Goal: Task Accomplishment & Management: Use online tool/utility

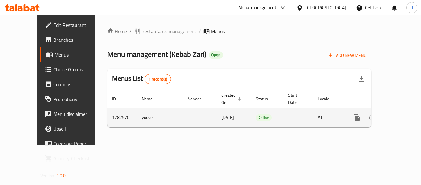
click at [394, 110] on link "enhanced table" at bounding box center [401, 117] width 15 height 15
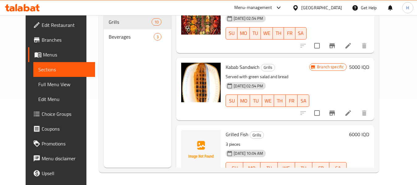
scroll to position [514, 0]
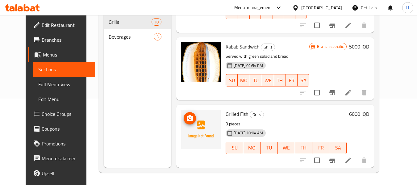
click at [183, 117] on span "upload picture" at bounding box center [189, 117] width 12 height 7
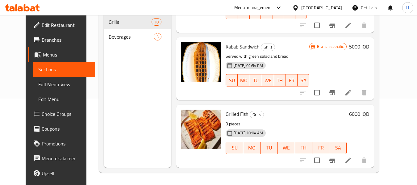
click at [341, 9] on div "[GEOGRAPHIC_DATA]" at bounding box center [321, 7] width 41 height 7
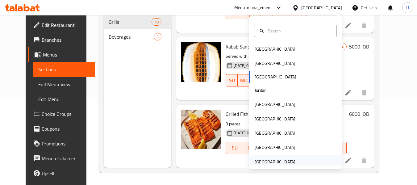
click at [290, 158] on div "[GEOGRAPHIC_DATA]" at bounding box center [274, 161] width 51 height 14
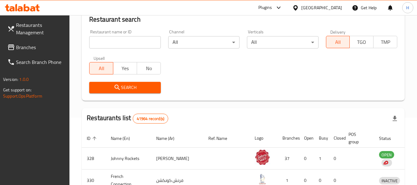
scroll to position [86, 0]
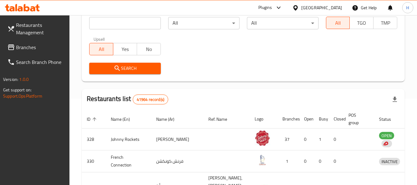
click at [104, 28] on input "search" at bounding box center [124, 23] width 71 height 12
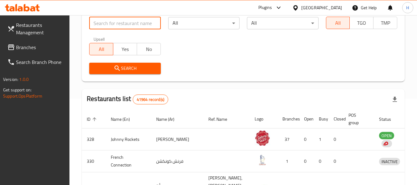
click at [18, 43] on span "Branches" at bounding box center [40, 46] width 49 height 7
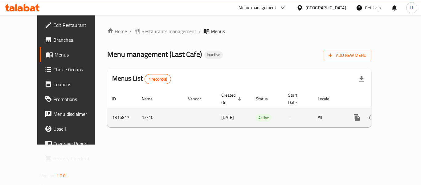
click at [398, 114] on icon "enhanced table" at bounding box center [401, 117] width 7 height 7
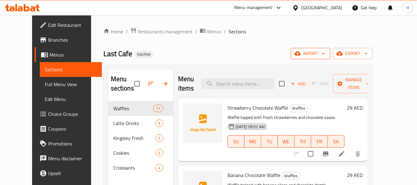
click at [325, 54] on span "import" at bounding box center [310, 54] width 30 height 8
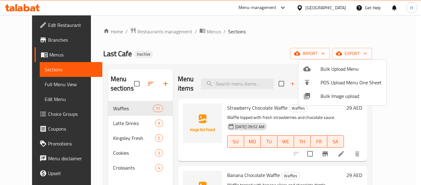
click at [318, 95] on div at bounding box center [311, 95] width 17 height 7
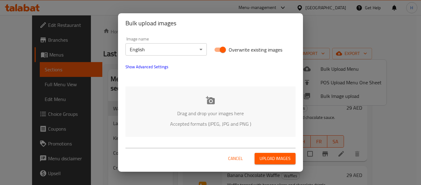
click at [169, 97] on div "Drag and drop your images here Accepted formats (JPEG, JPG and PNG )" at bounding box center [210, 111] width 170 height 50
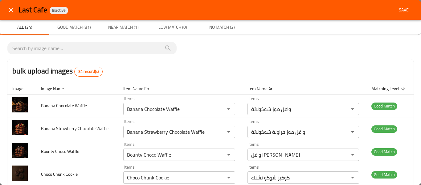
click at [401, 12] on span "Save" at bounding box center [403, 10] width 15 height 8
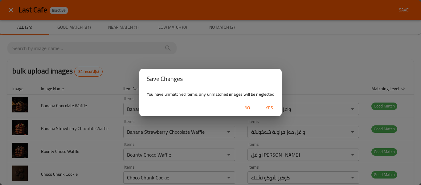
click at [267, 108] on span "Yes" at bounding box center [269, 108] width 15 height 8
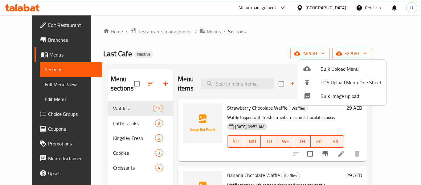
click at [29, 85] on div at bounding box center [210, 92] width 421 height 185
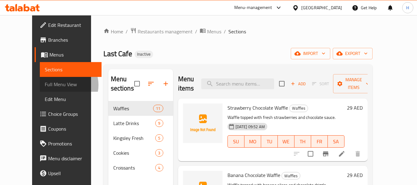
click at [45, 85] on span "Full Menu View" at bounding box center [71, 83] width 52 height 7
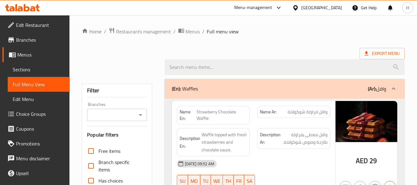
click at [29, 85] on span "Full Menu View" at bounding box center [39, 83] width 52 height 7
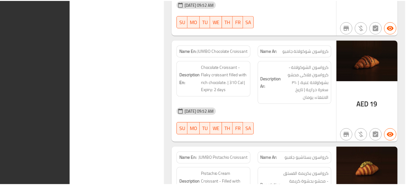
scroll to position [3149, 0]
